Goal: Task Accomplishment & Management: Use online tool/utility

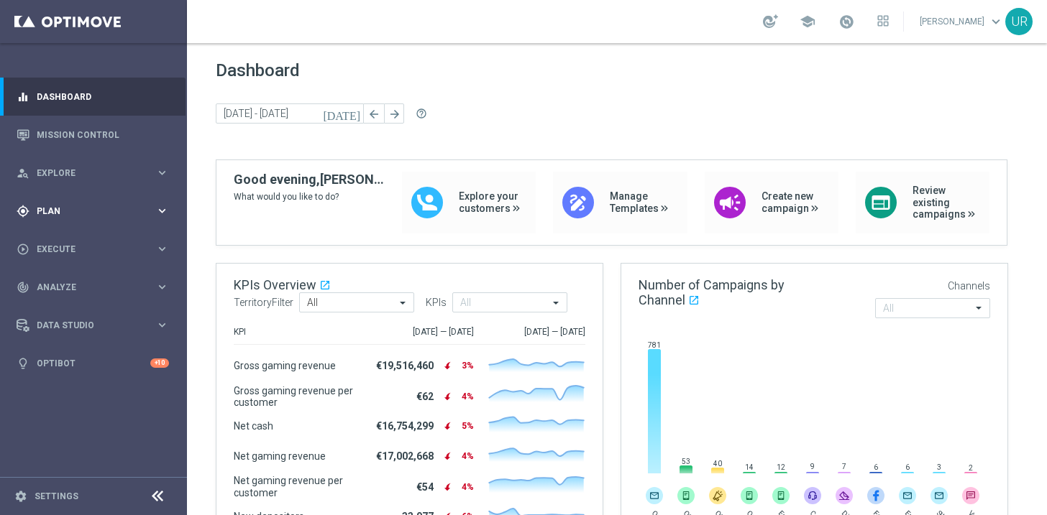
click at [161, 207] on icon "keyboard_arrow_right" at bounding box center [162, 211] width 14 height 14
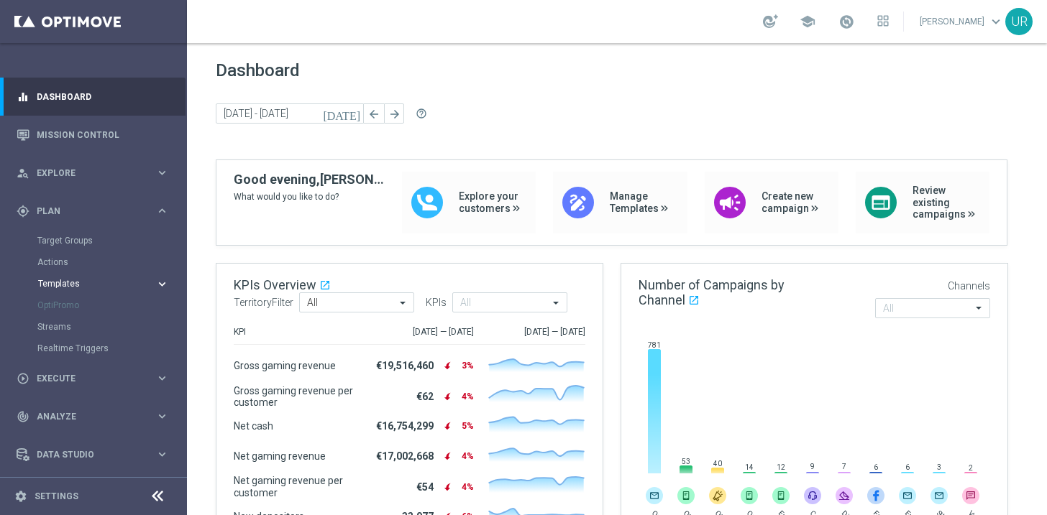
click at [82, 287] on span "Templates" at bounding box center [89, 284] width 103 height 9
click at [72, 301] on link "Optimail" at bounding box center [97, 306] width 105 height 12
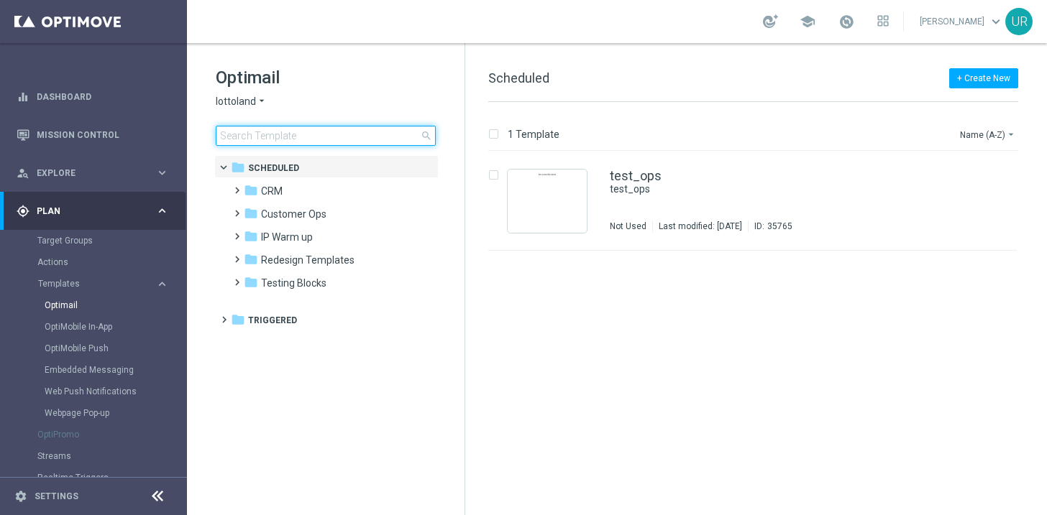
click at [329, 137] on input at bounding box center [326, 136] width 220 height 20
click at [403, 134] on input at bounding box center [326, 136] width 220 height 20
type input "AT__645_CHURNED_3L_30FSBOD__NVIP_EMA_AUT_LT"
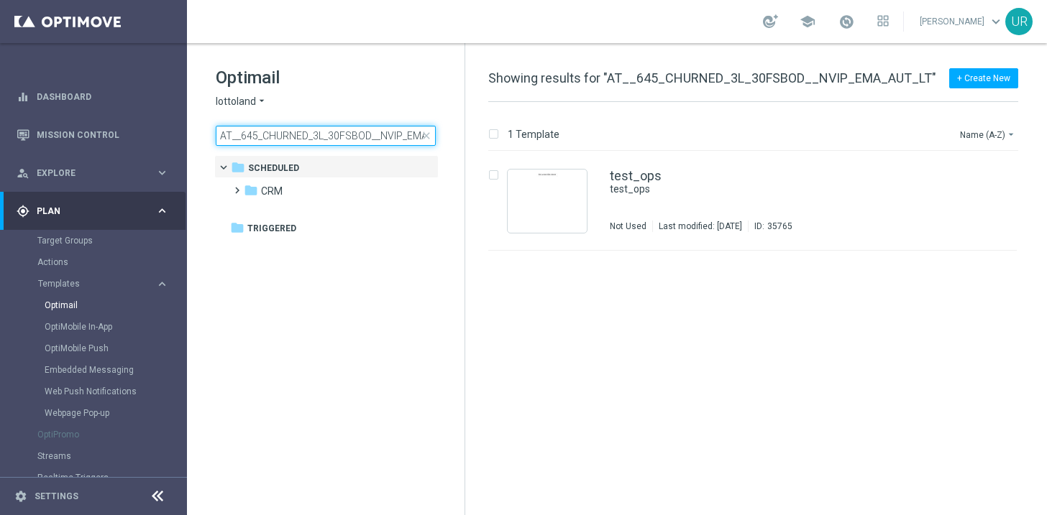
scroll to position [0, 39]
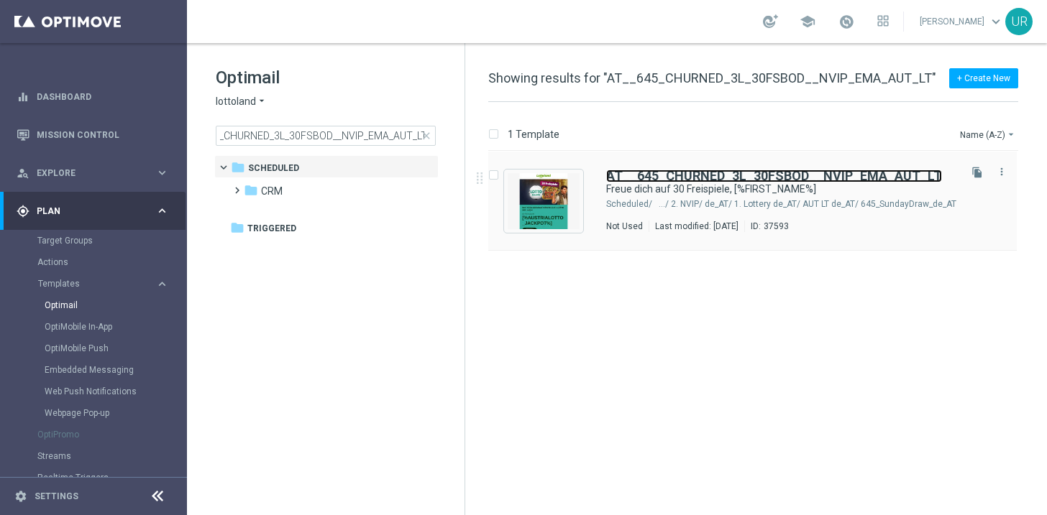
click at [751, 175] on b "AT__645_CHURNED_3L_30FSBOD__NVIP_EMA_AUT_LT" at bounding box center [774, 175] width 336 height 15
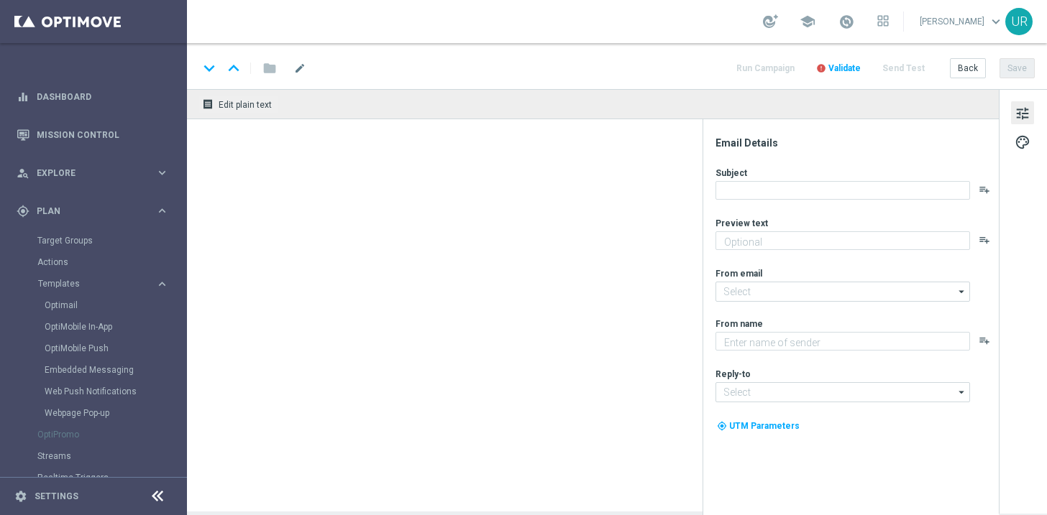
type textarea "GRATIS zu deinem LOTTO 6 aus 45."
type input "mail@crm.lottoland.com"
type textarea "Lottoland"
type input "service@lottoland.com"
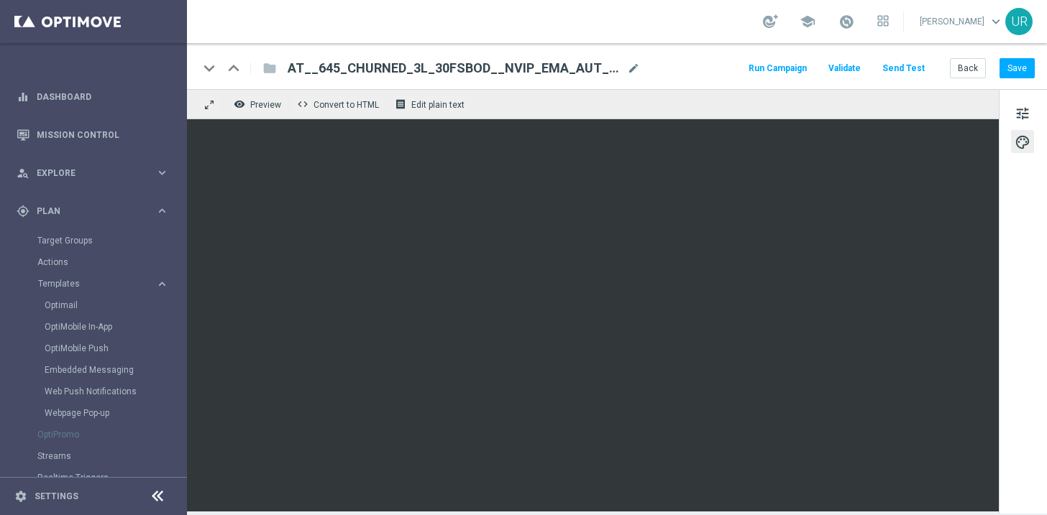
click at [897, 65] on button "Send Test" at bounding box center [903, 68] width 47 height 19
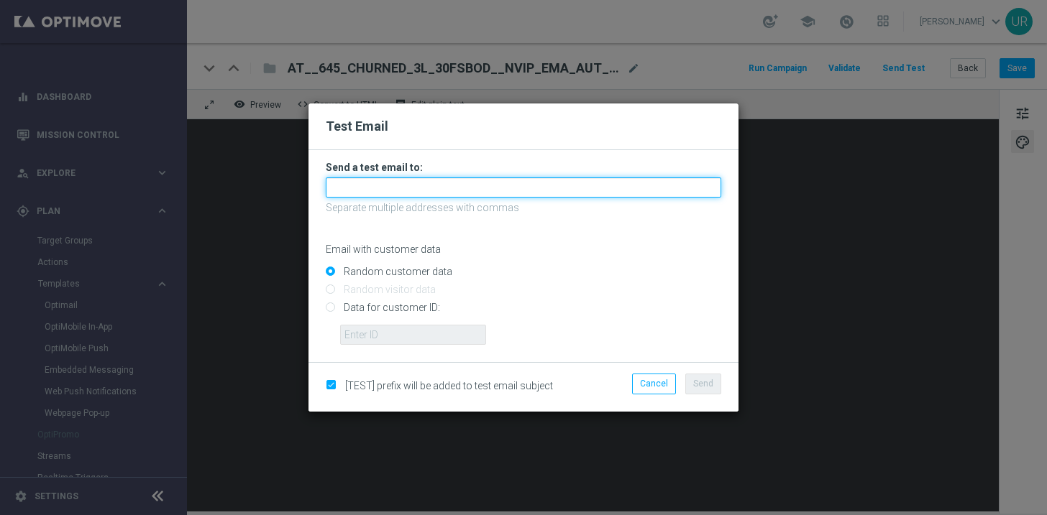
click at [415, 193] on input "text" at bounding box center [523, 188] width 395 height 20
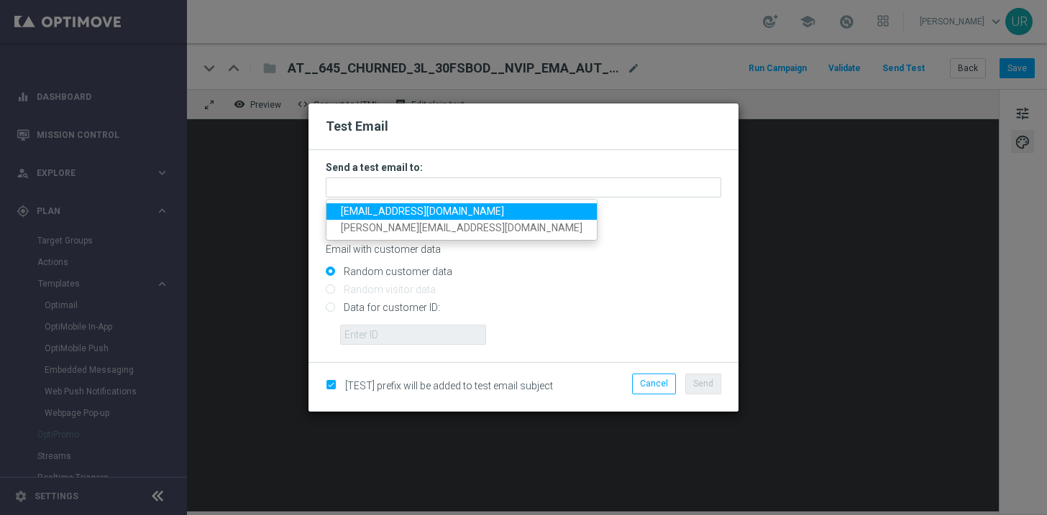
click at [386, 212] on span "ulrikarosendahl68@gmail.com" at bounding box center [422, 212] width 163 height 12
type input "ulrikarosendahl68@gmail.com"
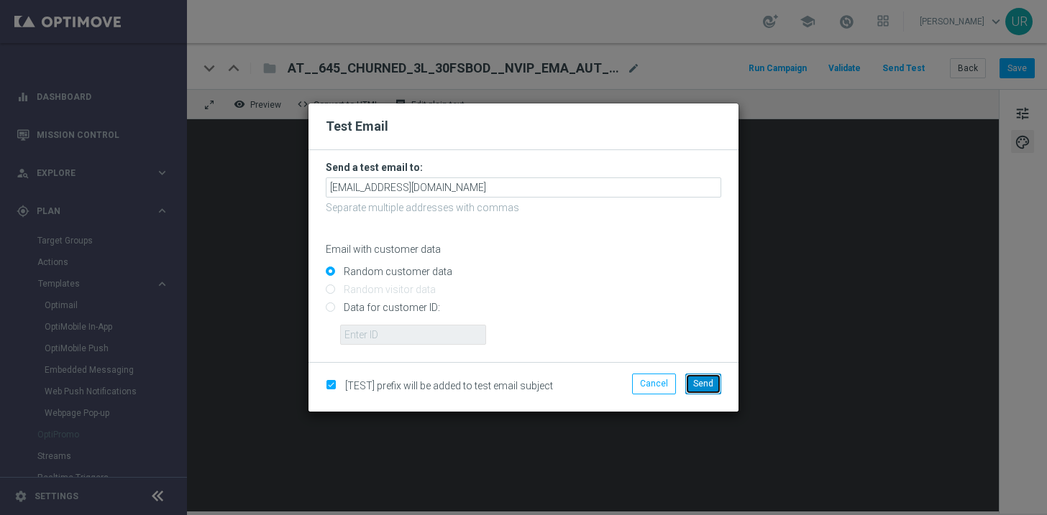
click at [700, 376] on button "Send" at bounding box center [703, 384] width 36 height 20
